Goal: Information Seeking & Learning: Learn about a topic

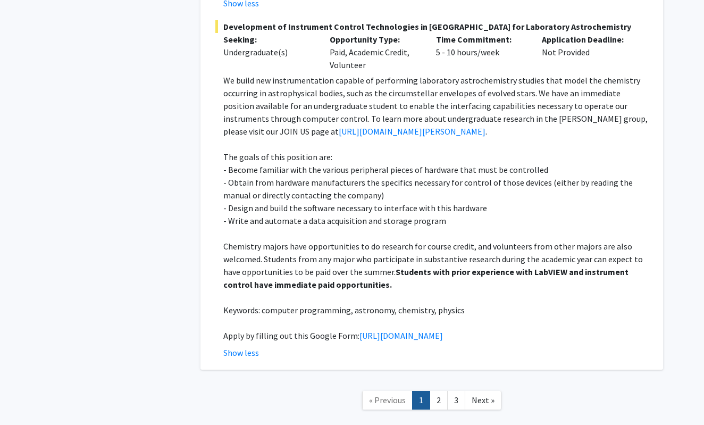
scroll to position [5600, 0]
click at [438, 391] on link "2" at bounding box center [439, 400] width 18 height 19
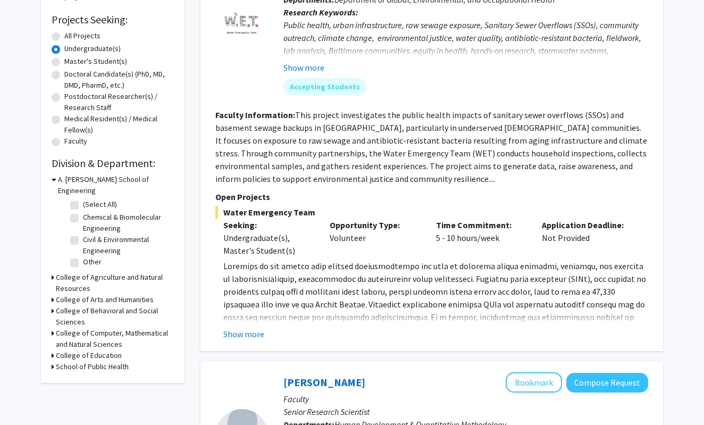
scroll to position [171, 0]
click at [256, 333] on button "Show more" at bounding box center [243, 333] width 41 height 13
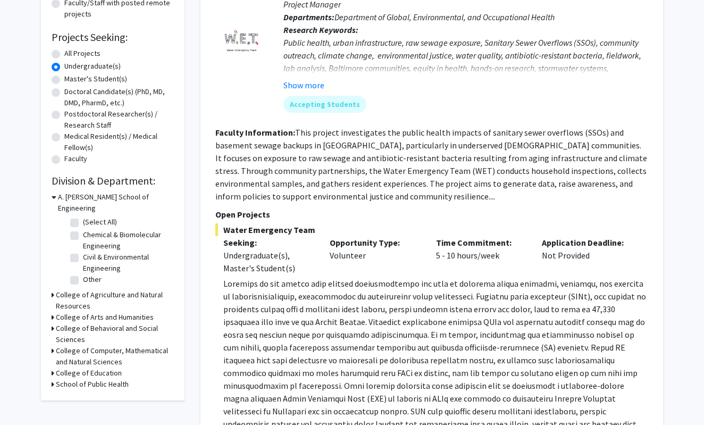
scroll to position [151, 0]
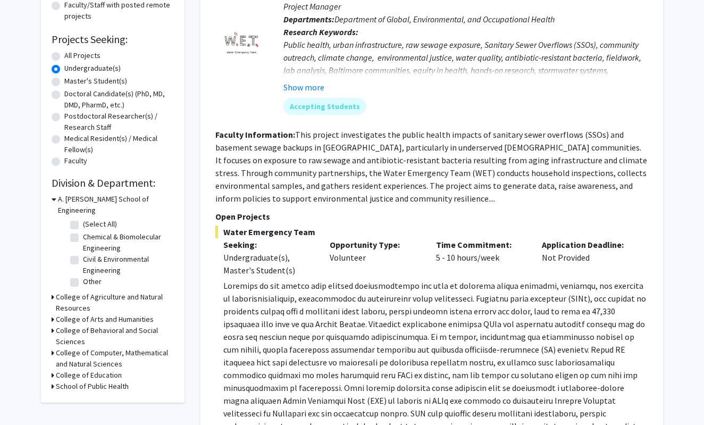
click at [52, 347] on icon at bounding box center [53, 352] width 3 height 11
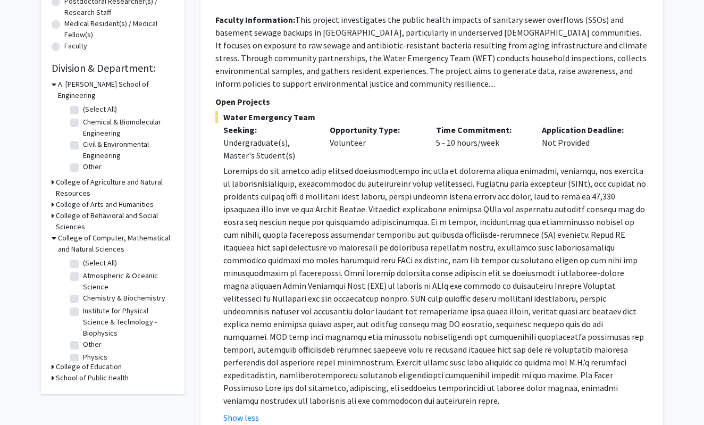
scroll to position [271, 0]
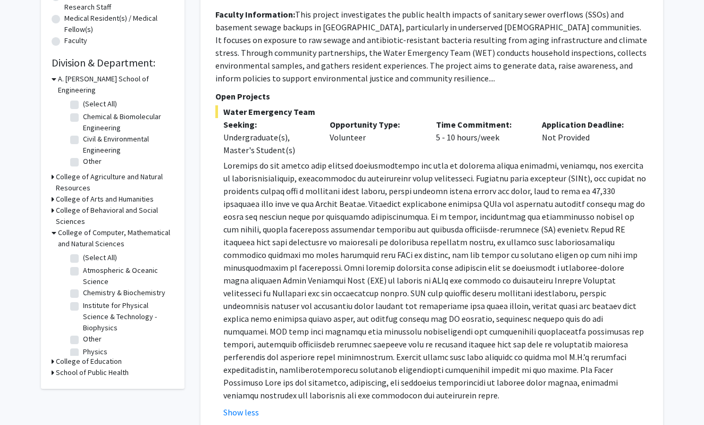
click at [83, 346] on label "Physics" at bounding box center [95, 351] width 24 height 11
click at [83, 346] on input "Physics" at bounding box center [86, 349] width 7 height 7
checkbox input "true"
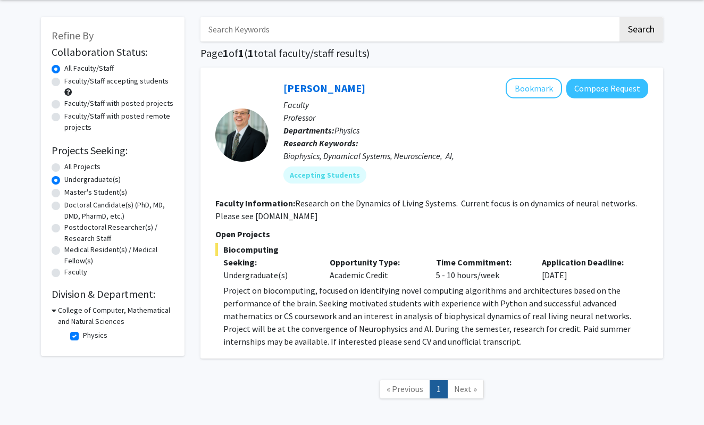
scroll to position [62, 0]
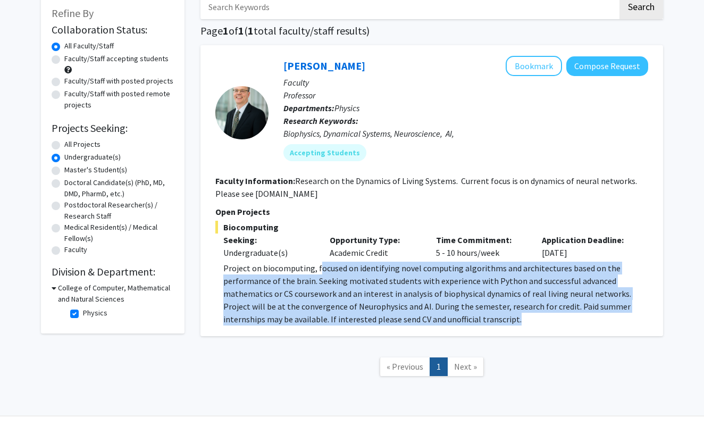
drag, startPoint x: 316, startPoint y: 270, endPoint x: 484, endPoint y: 324, distance: 176.3
click at [484, 324] on p "Project on biocomputing, focused on identifying novel computing algorithms and …" at bounding box center [435, 294] width 425 height 64
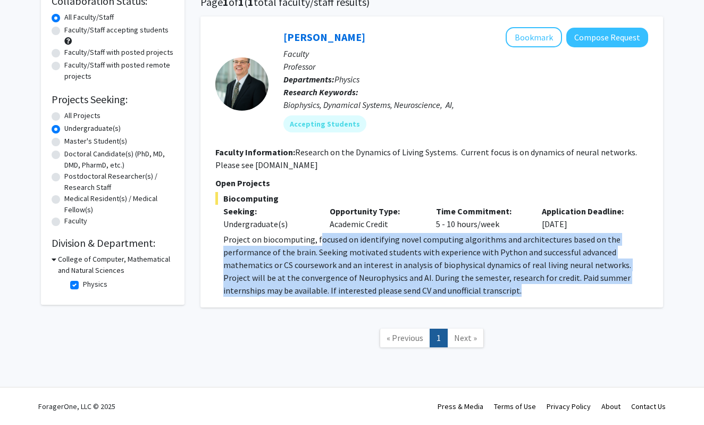
scroll to position [92, 0]
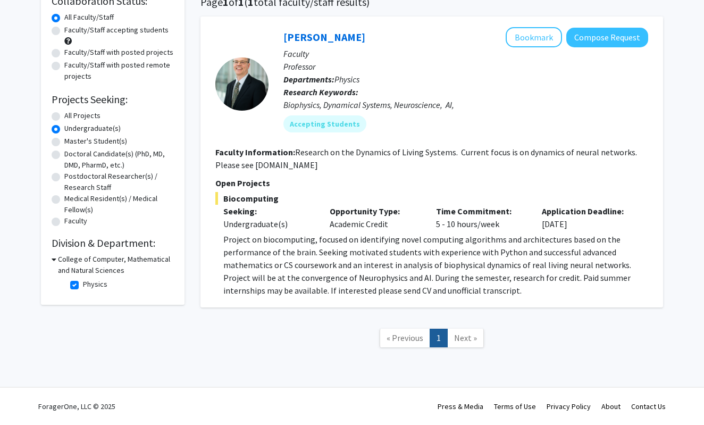
click at [59, 260] on h3 "College of Computer, Mathematical and Natural Sciences" at bounding box center [116, 265] width 116 height 22
click at [55, 260] on div "College of Computer, Mathematical and Natural Sciences" at bounding box center [113, 265] width 122 height 22
click at [52, 259] on icon at bounding box center [53, 259] width 3 height 11
click at [83, 287] on label "Physics" at bounding box center [95, 284] width 24 height 11
click at [83, 286] on input "Physics" at bounding box center [86, 282] width 7 height 7
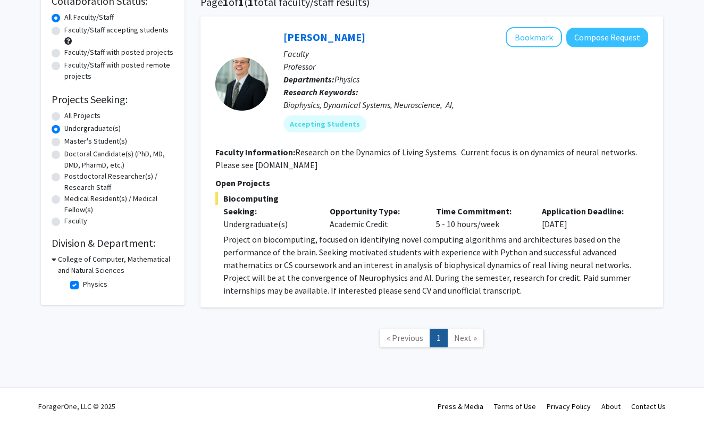
checkbox input "false"
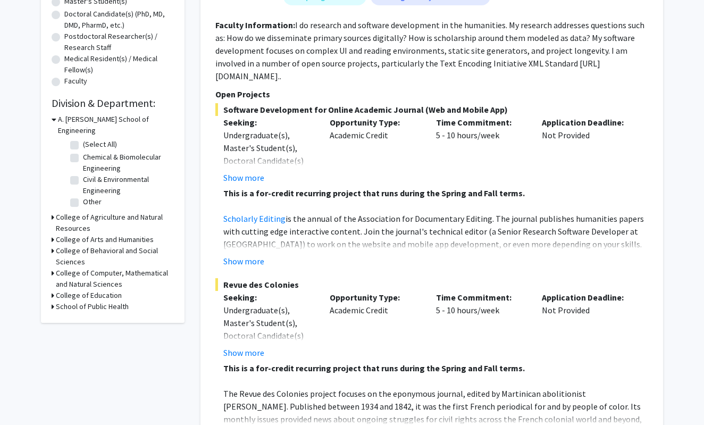
scroll to position [249, 0]
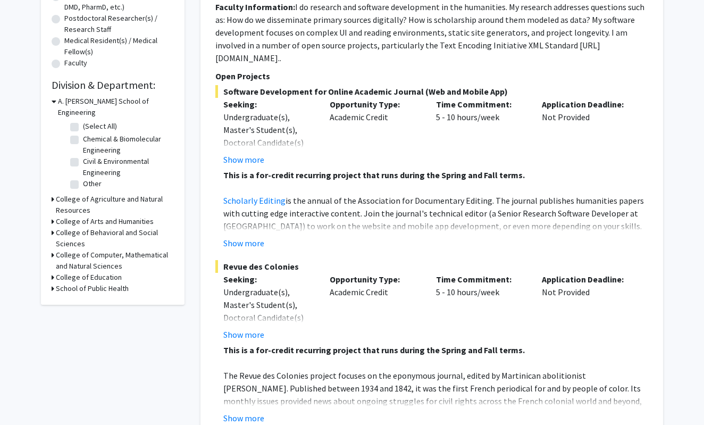
click at [53, 216] on icon at bounding box center [53, 221] width 3 height 11
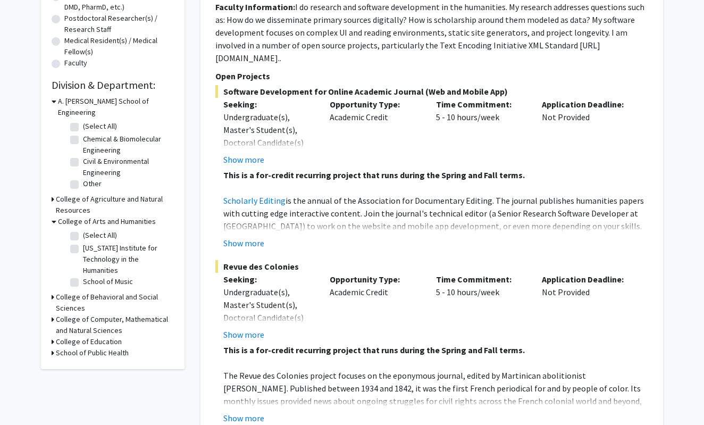
click at [52, 291] on icon at bounding box center [53, 296] width 3 height 11
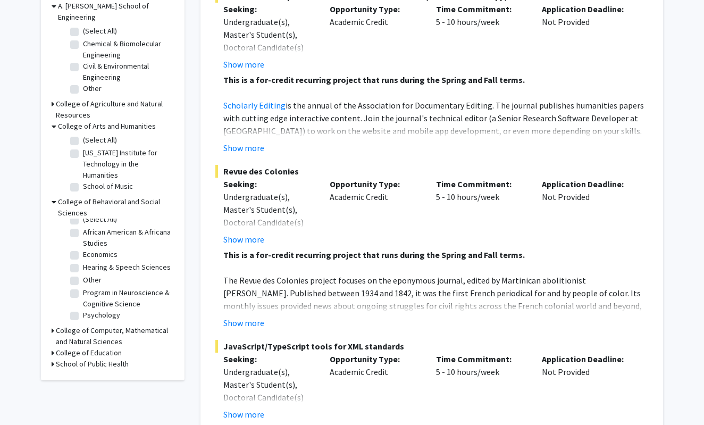
scroll to position [346, 0]
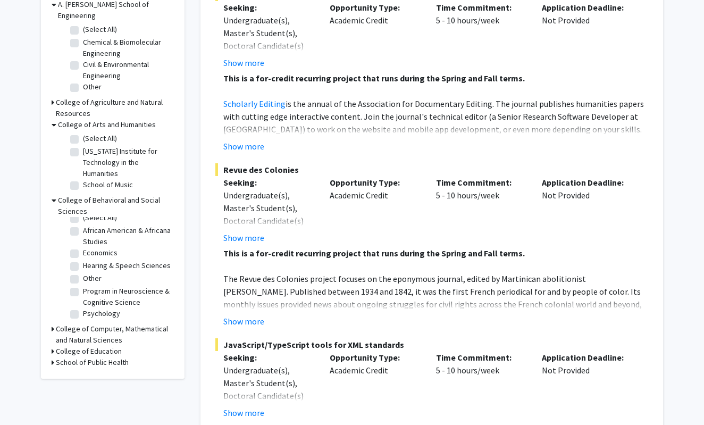
click at [83, 286] on label "Program in Neuroscience & Cognitive Science" at bounding box center [127, 297] width 88 height 22
click at [83, 286] on input "Program in Neuroscience & Cognitive Science" at bounding box center [86, 289] width 7 height 7
checkbox input "true"
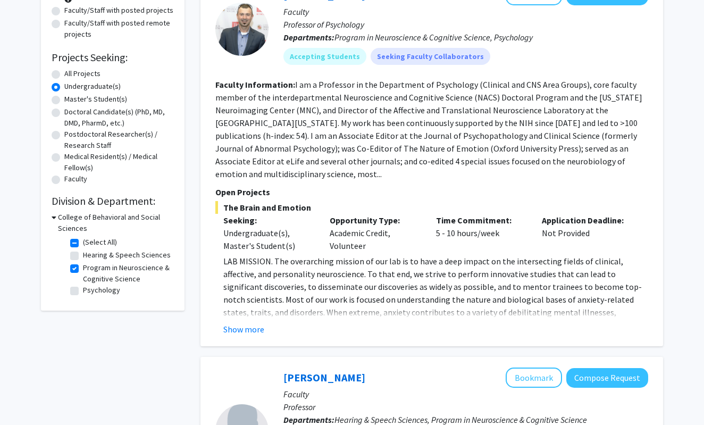
scroll to position [140, 0]
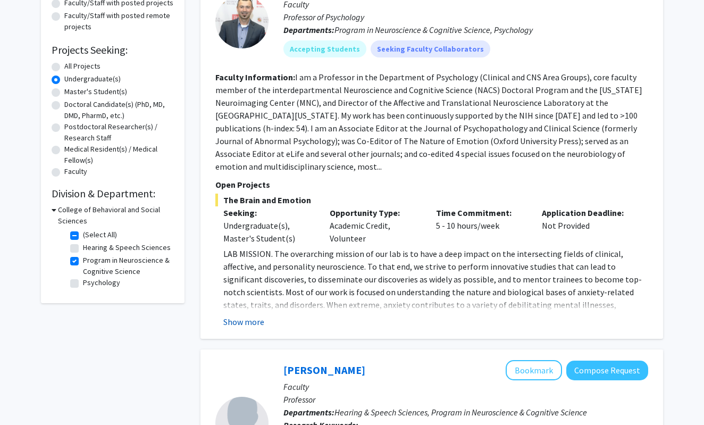
click at [254, 315] on button "Show more" at bounding box center [243, 321] width 41 height 13
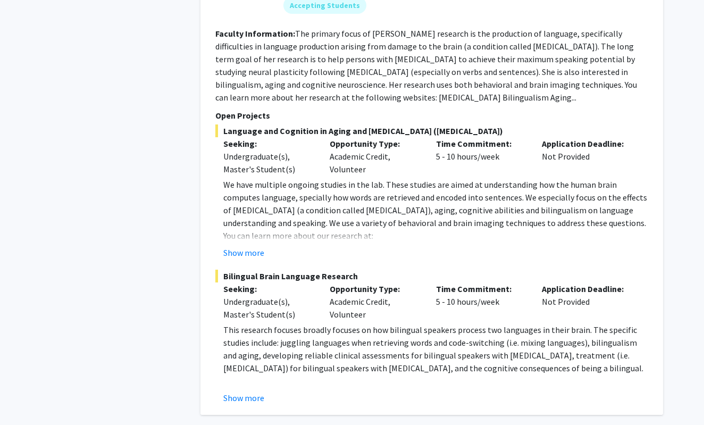
scroll to position [741, 0]
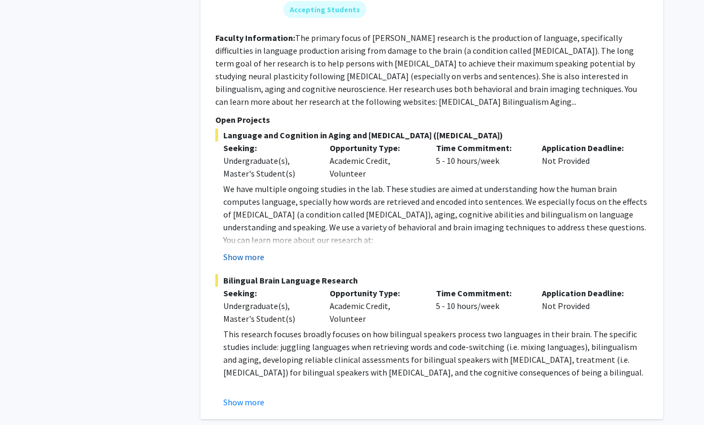
click at [233, 251] on button "Show more" at bounding box center [243, 257] width 41 height 13
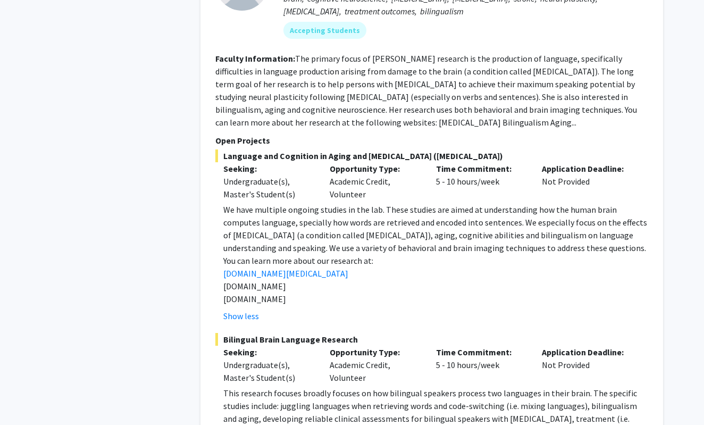
scroll to position [716, 0]
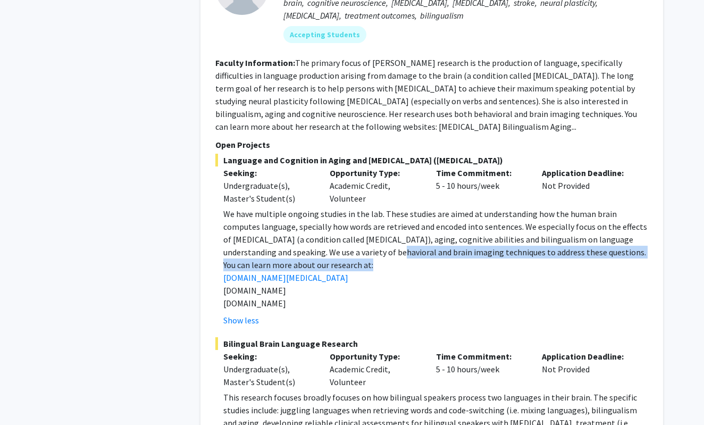
drag, startPoint x: 366, startPoint y: 243, endPoint x: 371, endPoint y: 253, distance: 11.2
click at [371, 253] on div "We have multiple ongoing studies in the lab. These studies are aimed at underst…" at bounding box center [435, 258] width 425 height 102
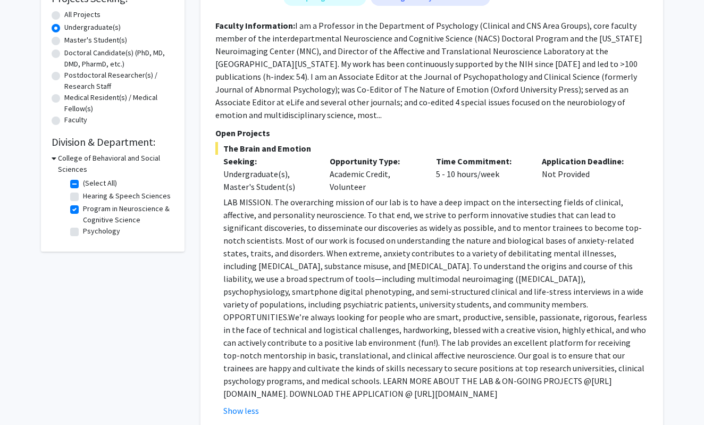
scroll to position [184, 0]
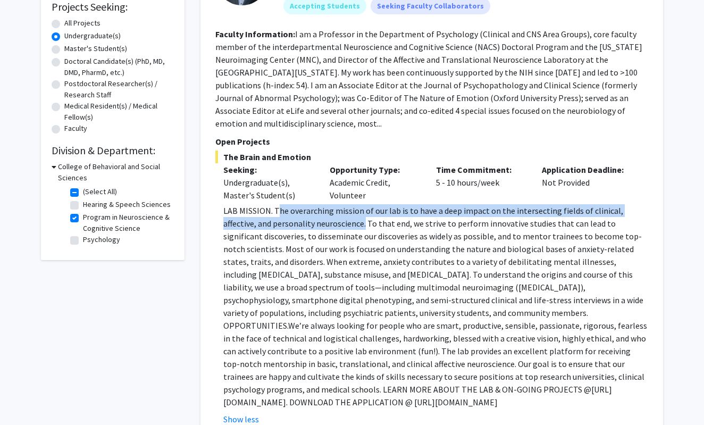
drag, startPoint x: 277, startPoint y: 199, endPoint x: 330, endPoint y: 215, distance: 56.0
click at [330, 215] on p "LAB MISSION. The overarching mission of our lab is to have a deep impact on the…" at bounding box center [435, 306] width 425 height 204
click at [331, 204] on p "LAB MISSION. The overarching mission of our lab is to have a deep impact on the…" at bounding box center [435, 306] width 425 height 204
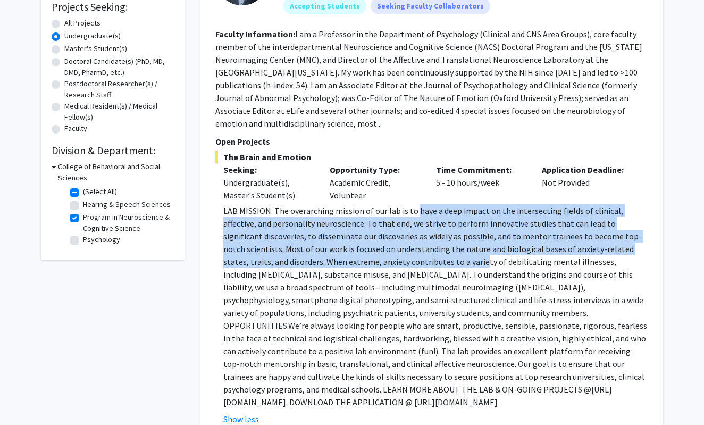
drag, startPoint x: 414, startPoint y: 201, endPoint x: 419, endPoint y: 250, distance: 49.2
click at [419, 249] on p "LAB MISSION. The overarching mission of our lab is to have a deep impact on the…" at bounding box center [435, 306] width 425 height 204
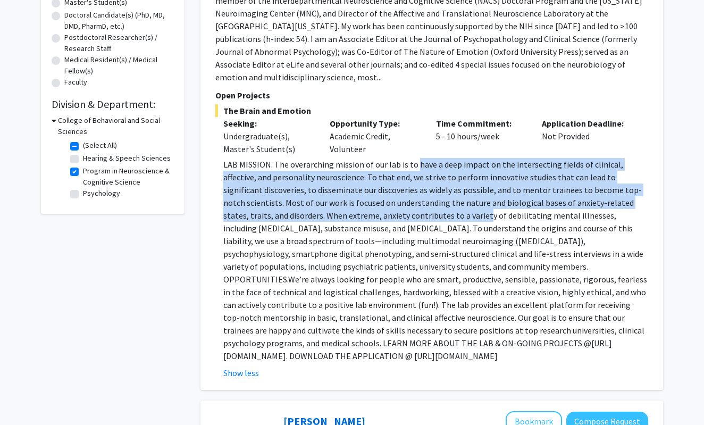
scroll to position [230, 0]
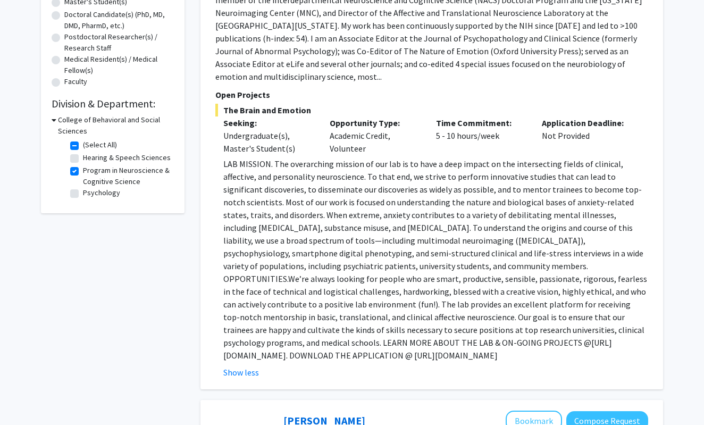
click at [307, 346] on p "LAB MISSION. The overarching mission of our lab is to have a deep impact on the…" at bounding box center [435, 259] width 425 height 204
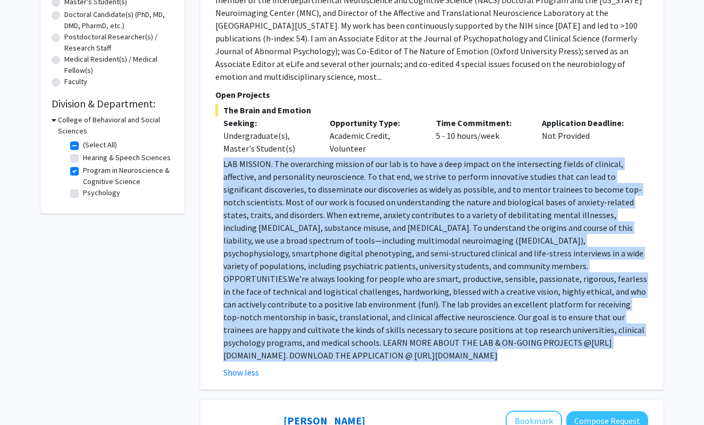
click at [307, 346] on p "LAB MISSION. The overarching mission of our lab is to have a deep impact on the…" at bounding box center [435, 259] width 425 height 204
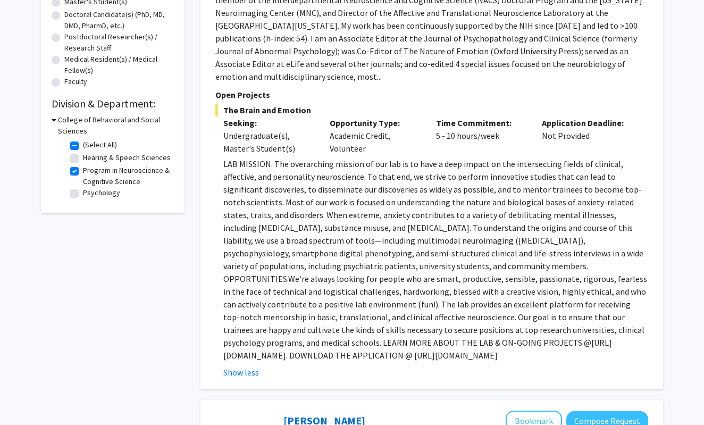
click at [263, 347] on p "LAB MISSION. The overarching mission of our lab is to have a deep impact on the…" at bounding box center [435, 259] width 425 height 204
drag, startPoint x: 223, startPoint y: 345, endPoint x: 449, endPoint y: 343, distance: 226.1
click at [449, 344] on p "LAB MISSION. The overarching mission of our lab is to have a deep impact on the…" at bounding box center [435, 259] width 425 height 204
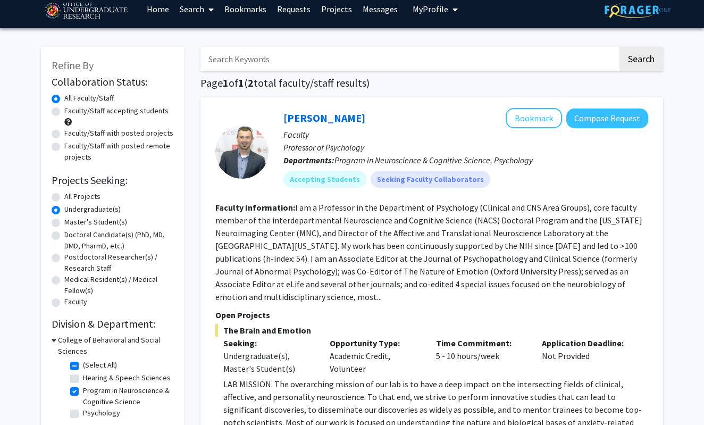
scroll to position [76, 0]
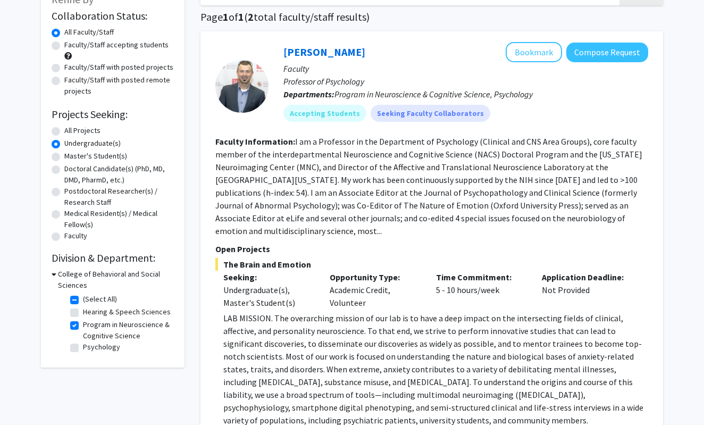
click at [83, 301] on label "(Select All)" at bounding box center [100, 299] width 34 height 11
click at [83, 301] on input "(Select All)" at bounding box center [86, 297] width 7 height 7
checkbox input "false"
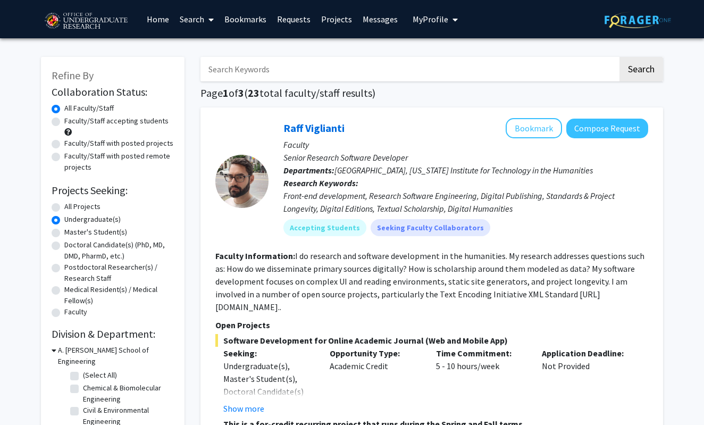
click at [64, 114] on label "All Faculty/Staff" at bounding box center [88, 108] width 49 height 11
click at [64, 110] on input "All Faculty/Staff" at bounding box center [67, 106] width 7 height 7
click at [53, 118] on div "Faculty/Staff accepting students" at bounding box center [113, 126] width 122 height 22
click at [64, 121] on label "Faculty/Staff accepting students" at bounding box center [116, 120] width 104 height 11
click at [64, 121] on input "Faculty/Staff accepting students" at bounding box center [67, 118] width 7 height 7
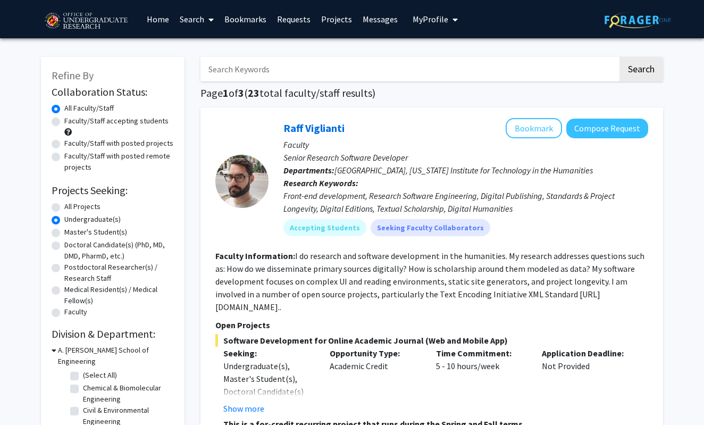
radio input "true"
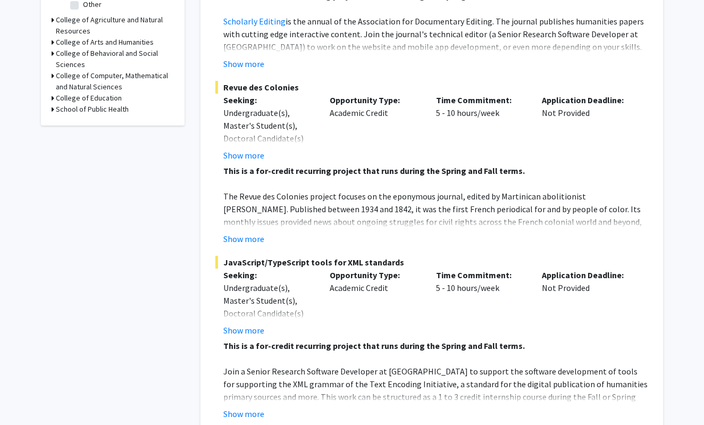
scroll to position [415, 0]
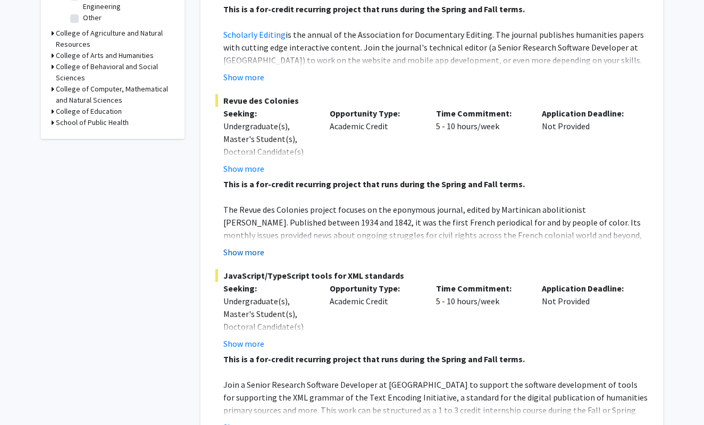
click at [250, 246] on button "Show more" at bounding box center [243, 252] width 41 height 13
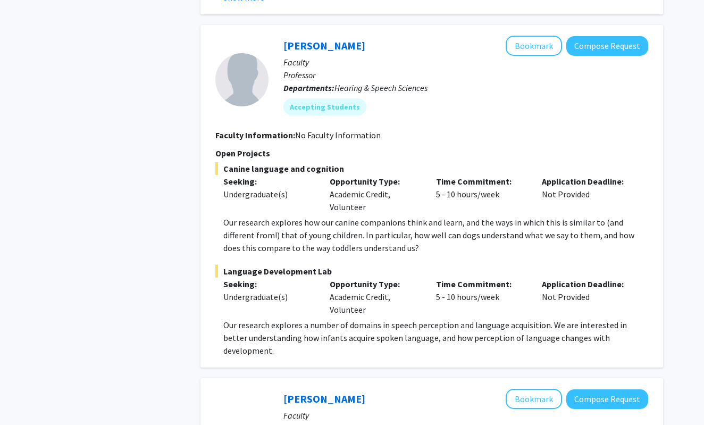
scroll to position [914, 0]
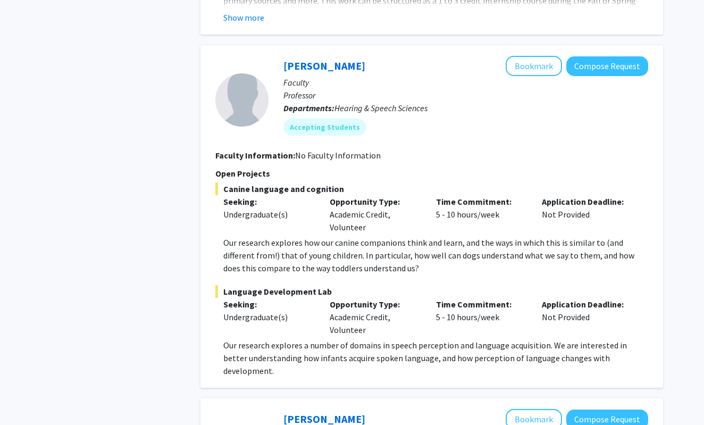
click at [557, 131] on div "[PERSON_NAME] Bookmark Compose Request Faculty Professor Departments: Hearing &…" at bounding box center [459, 100] width 380 height 88
click at [532, 58] on button "Bookmark" at bounding box center [534, 66] width 56 height 20
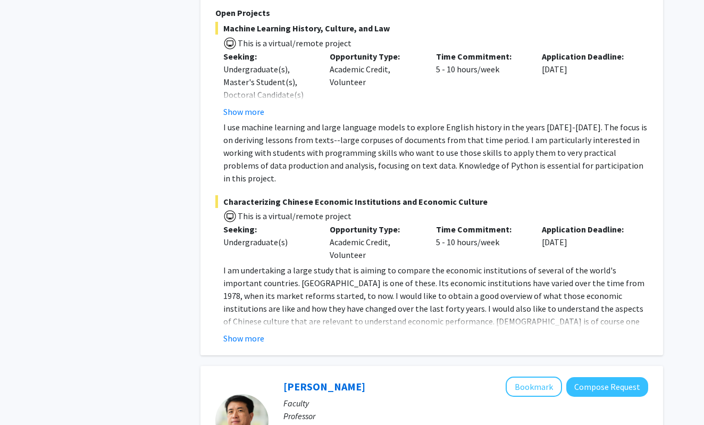
scroll to position [1494, 0]
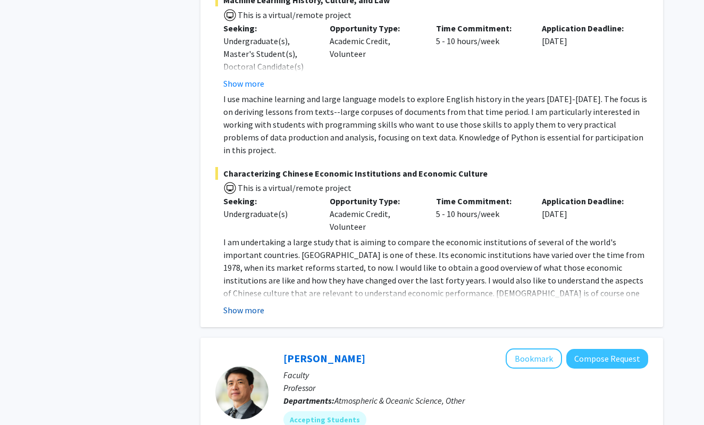
click at [246, 304] on button "Show more" at bounding box center [243, 310] width 41 height 13
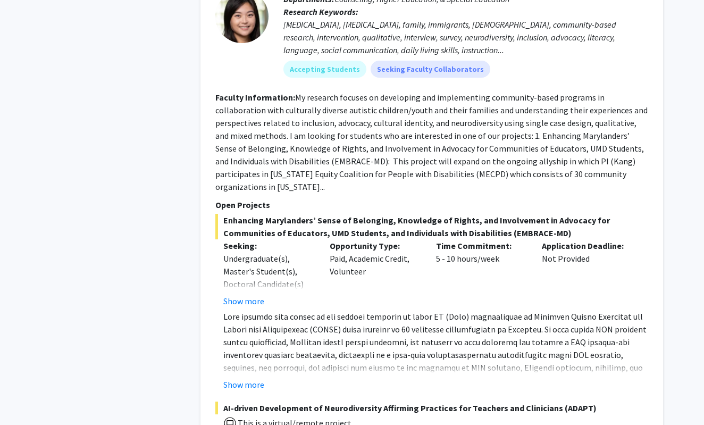
scroll to position [2480, 0]
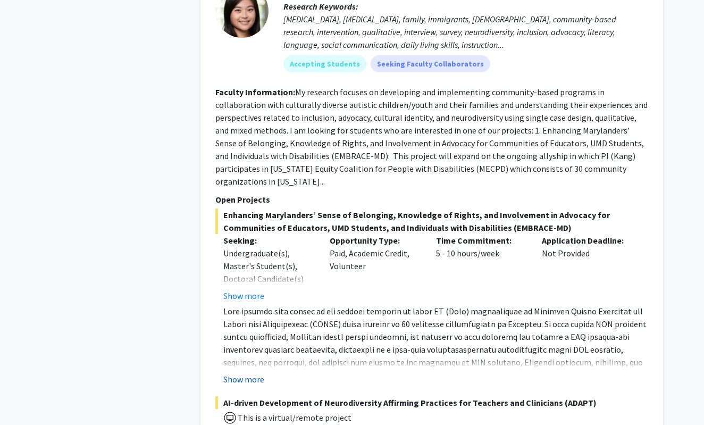
click at [249, 373] on button "Show more" at bounding box center [243, 379] width 41 height 13
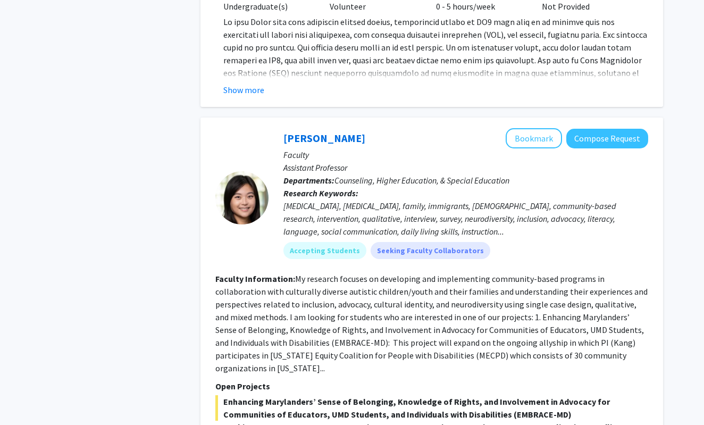
scroll to position [2299, 0]
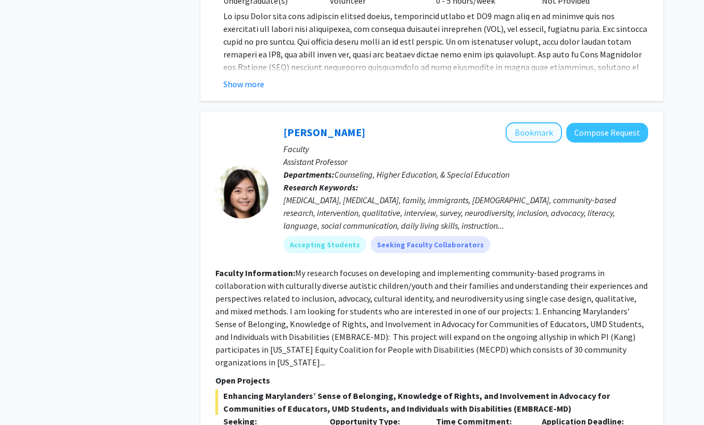
click at [538, 122] on button "Bookmark" at bounding box center [534, 132] width 56 height 20
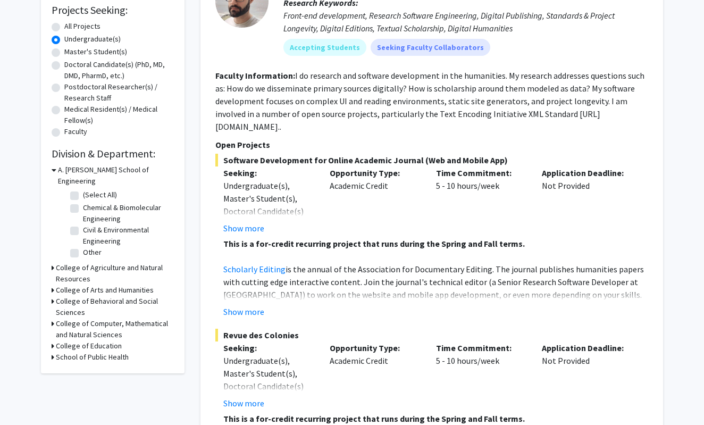
scroll to position [181, 0]
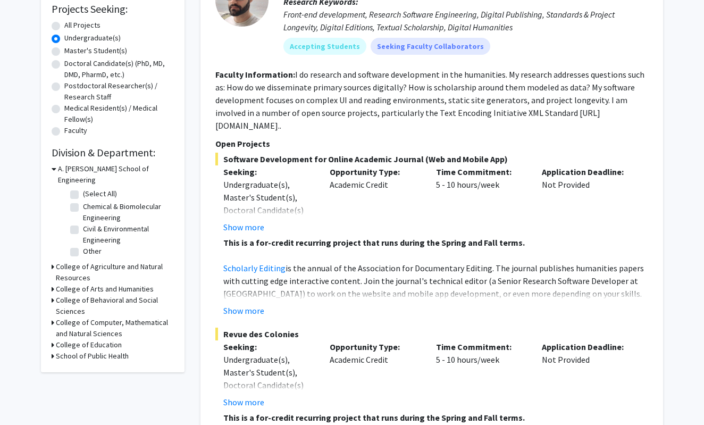
click at [53, 169] on icon at bounding box center [54, 168] width 5 height 11
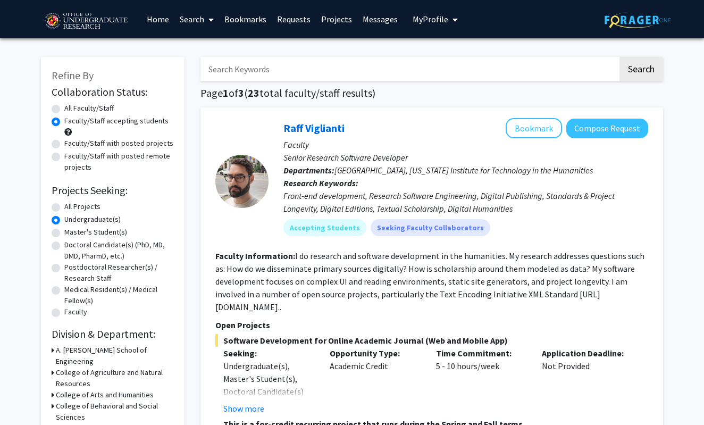
scroll to position [0, 0]
click at [235, 72] on input "Search Keywords" at bounding box center [410, 69] width 418 height 24
type input "paid"
click at [641, 71] on button "Search" at bounding box center [642, 69] width 44 height 24
radio input "true"
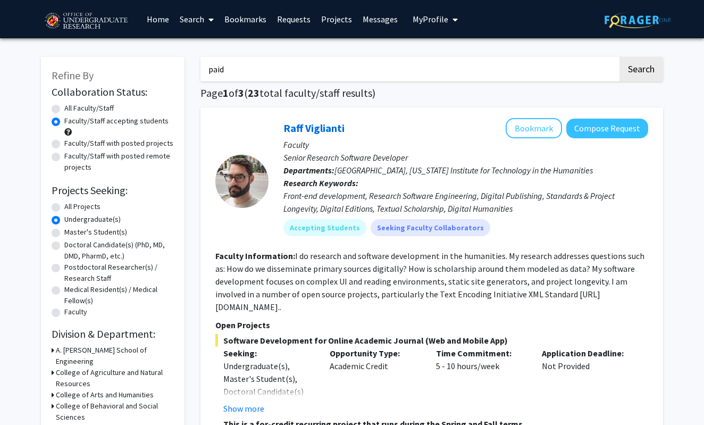
radio input "true"
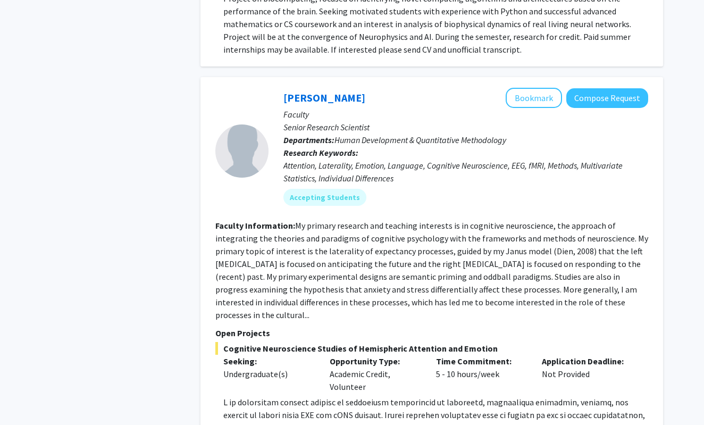
scroll to position [1638, 0]
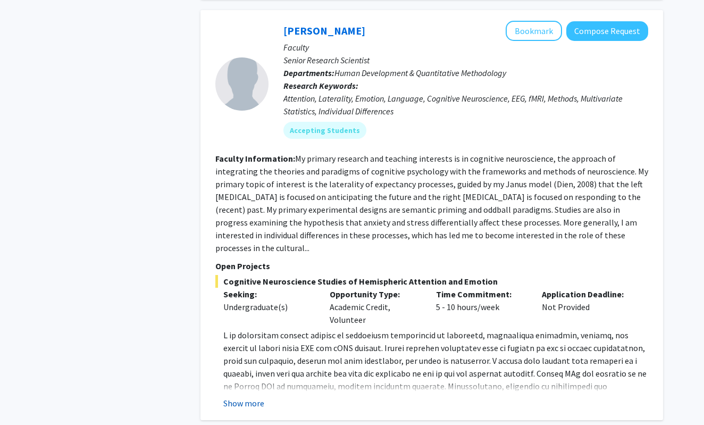
click at [257, 397] on button "Show more" at bounding box center [243, 403] width 41 height 13
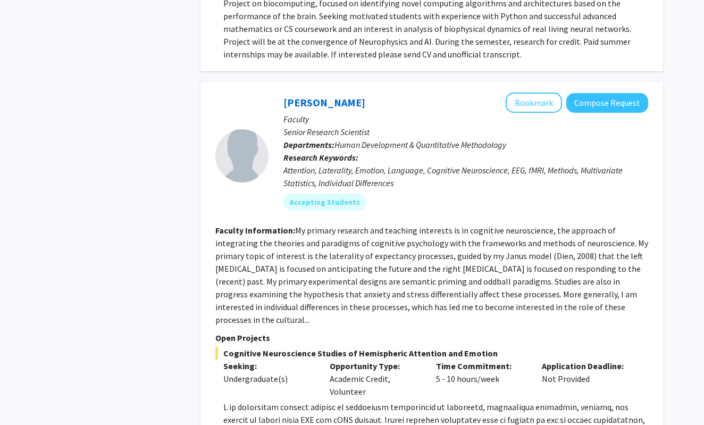
scroll to position [1573, 0]
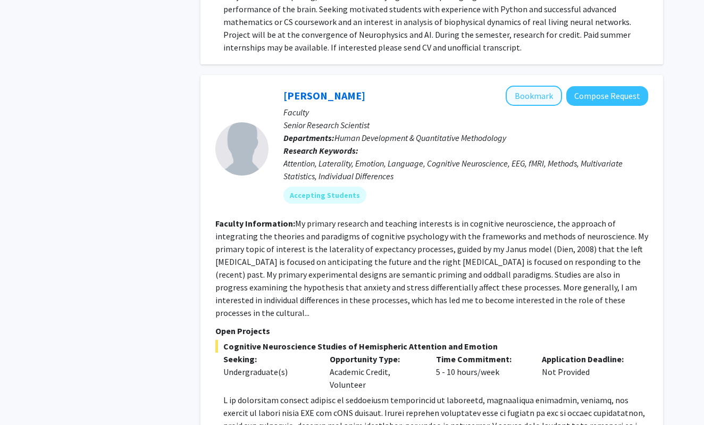
click at [534, 86] on button "Bookmark" at bounding box center [534, 96] width 56 height 20
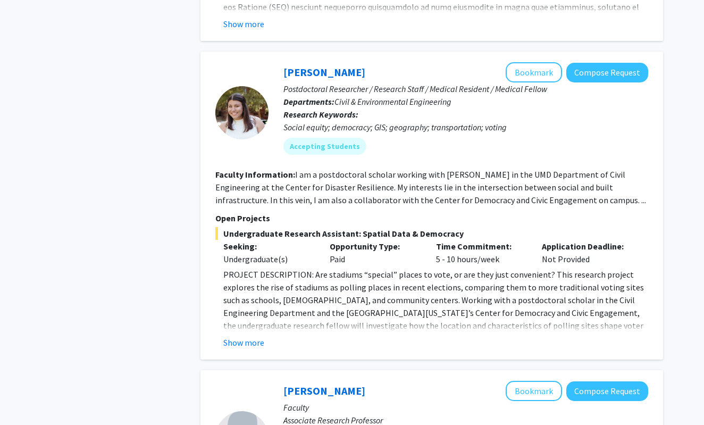
scroll to position [2537, 0]
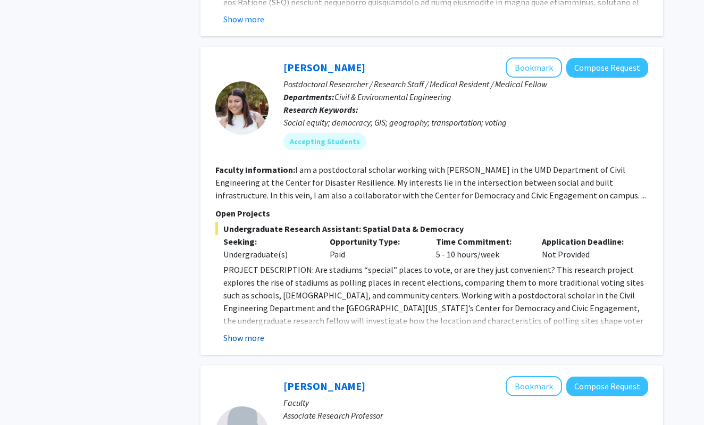
click at [247, 331] on button "Show more" at bounding box center [243, 337] width 41 height 13
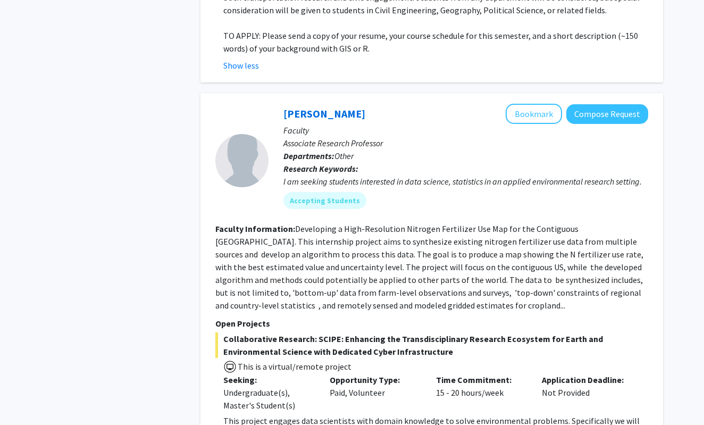
scroll to position [3063, 0]
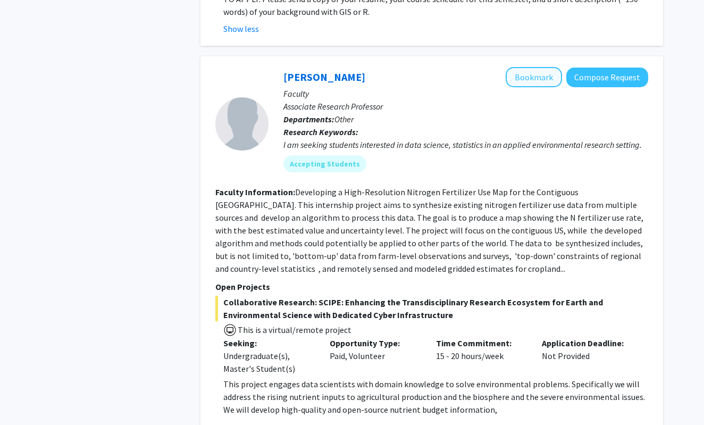
click at [546, 67] on button "Bookmark" at bounding box center [534, 77] width 56 height 20
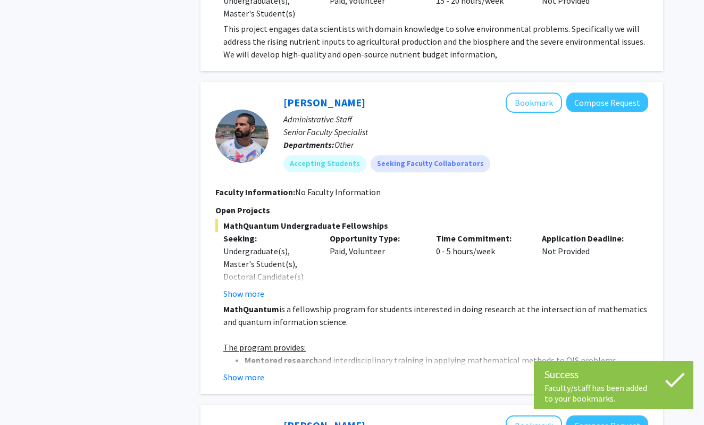
scroll to position [3423, 0]
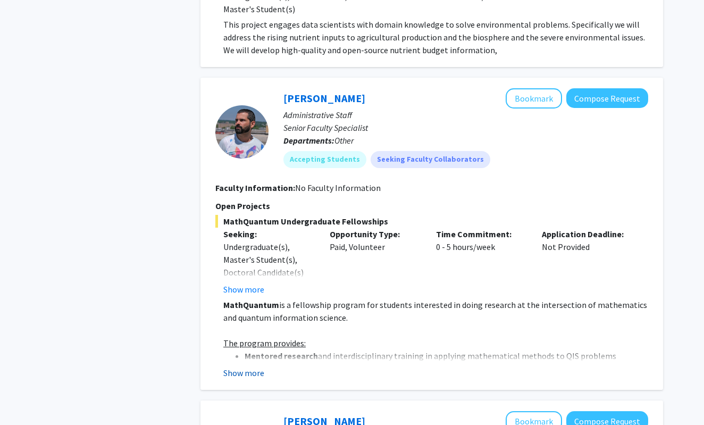
click at [240, 366] on button "Show more" at bounding box center [243, 372] width 41 height 13
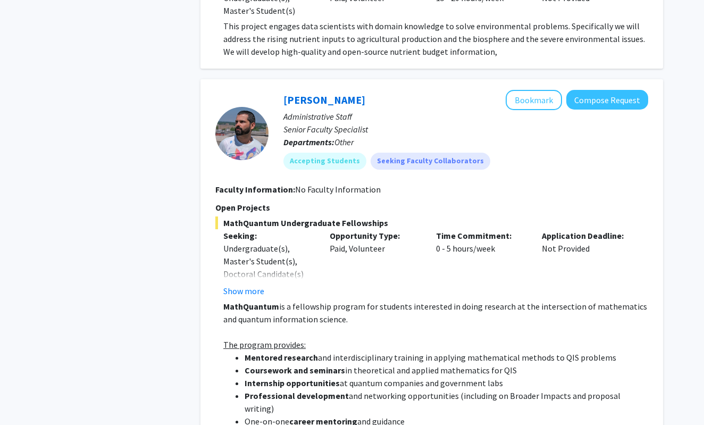
scroll to position [3410, 0]
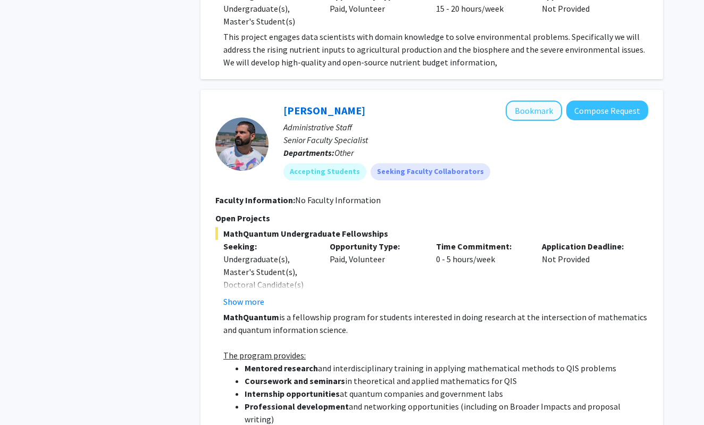
click at [529, 101] on button "Bookmark" at bounding box center [534, 111] width 56 height 20
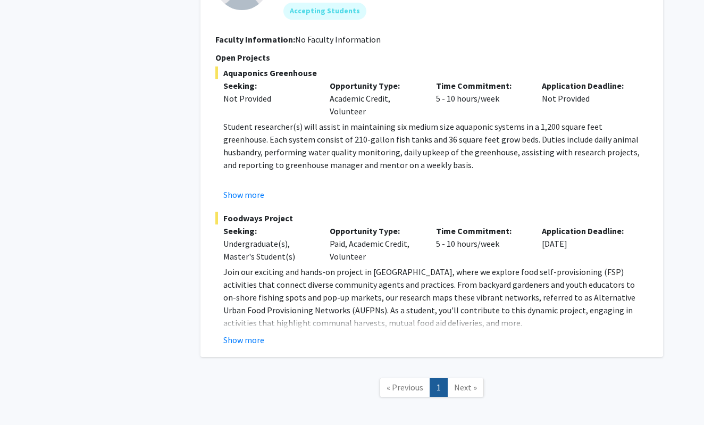
scroll to position [4646, 0]
click at [244, 334] on button "Show more" at bounding box center [243, 340] width 41 height 13
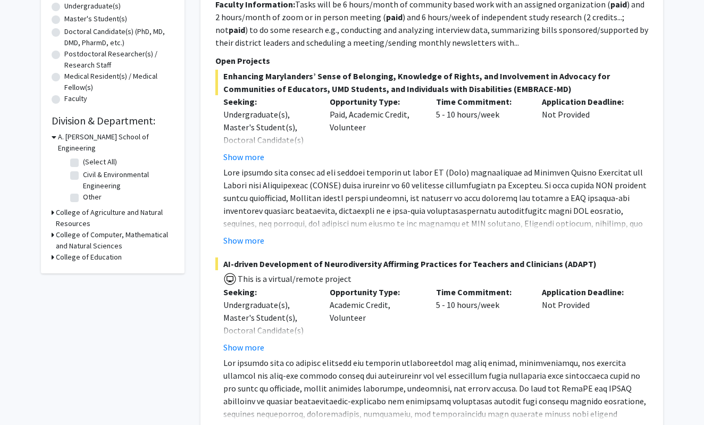
scroll to position [197, 0]
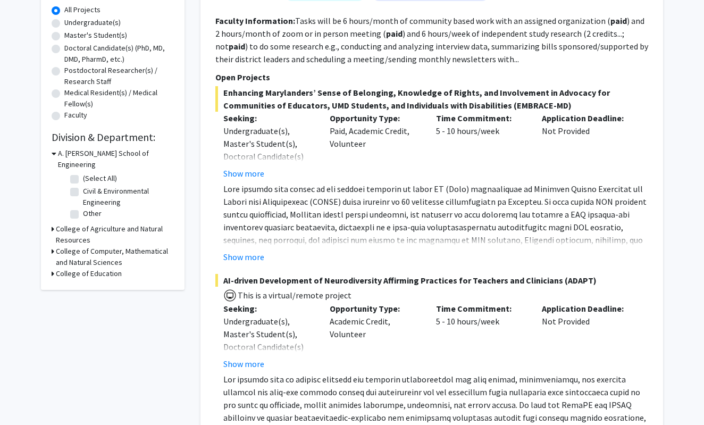
click at [54, 246] on icon at bounding box center [53, 251] width 3 height 11
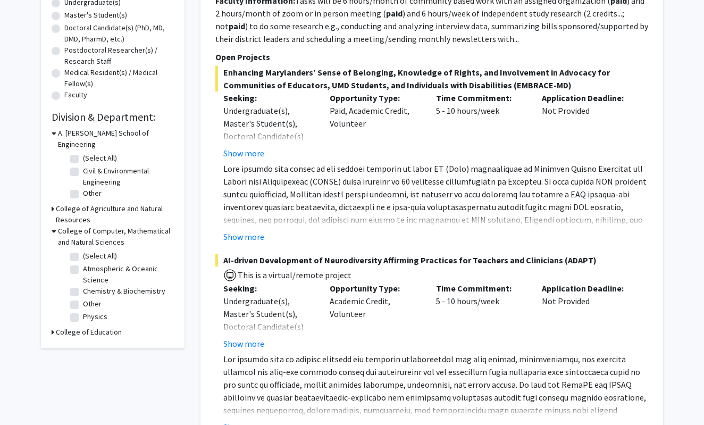
scroll to position [218, 0]
